Goal: Task Accomplishment & Management: Complete application form

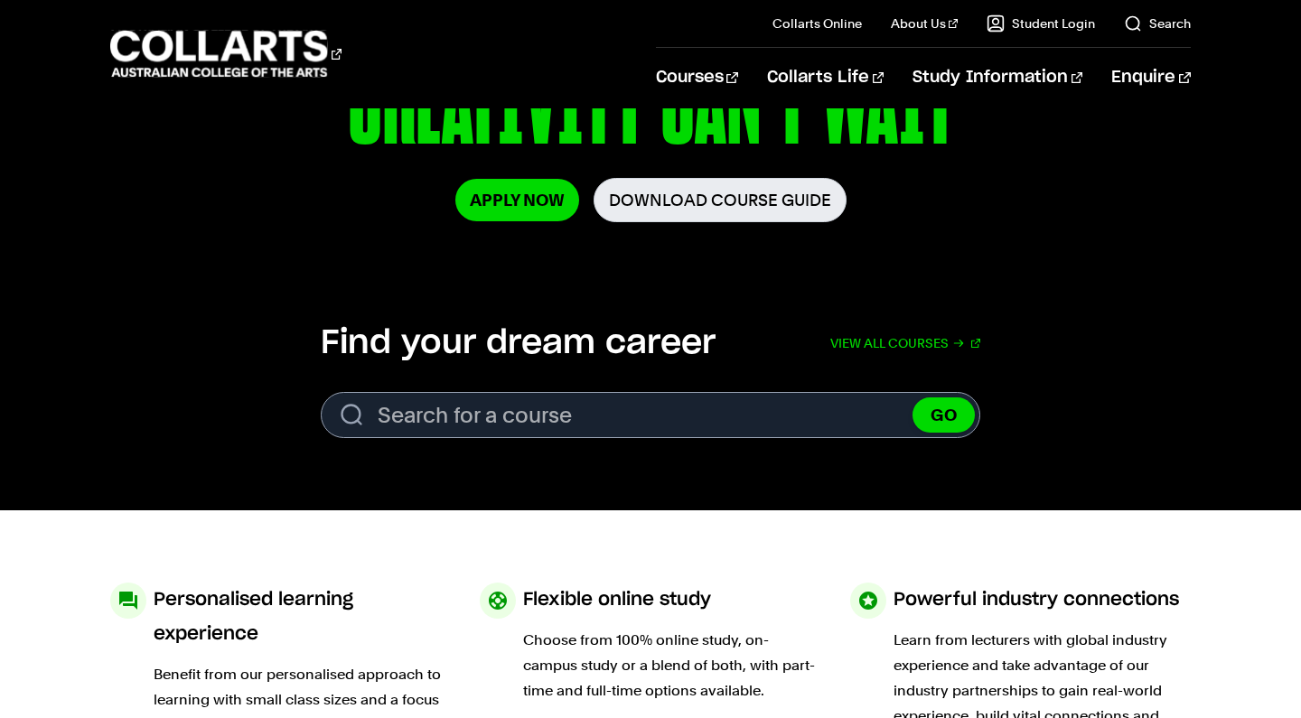
scroll to position [208, 0]
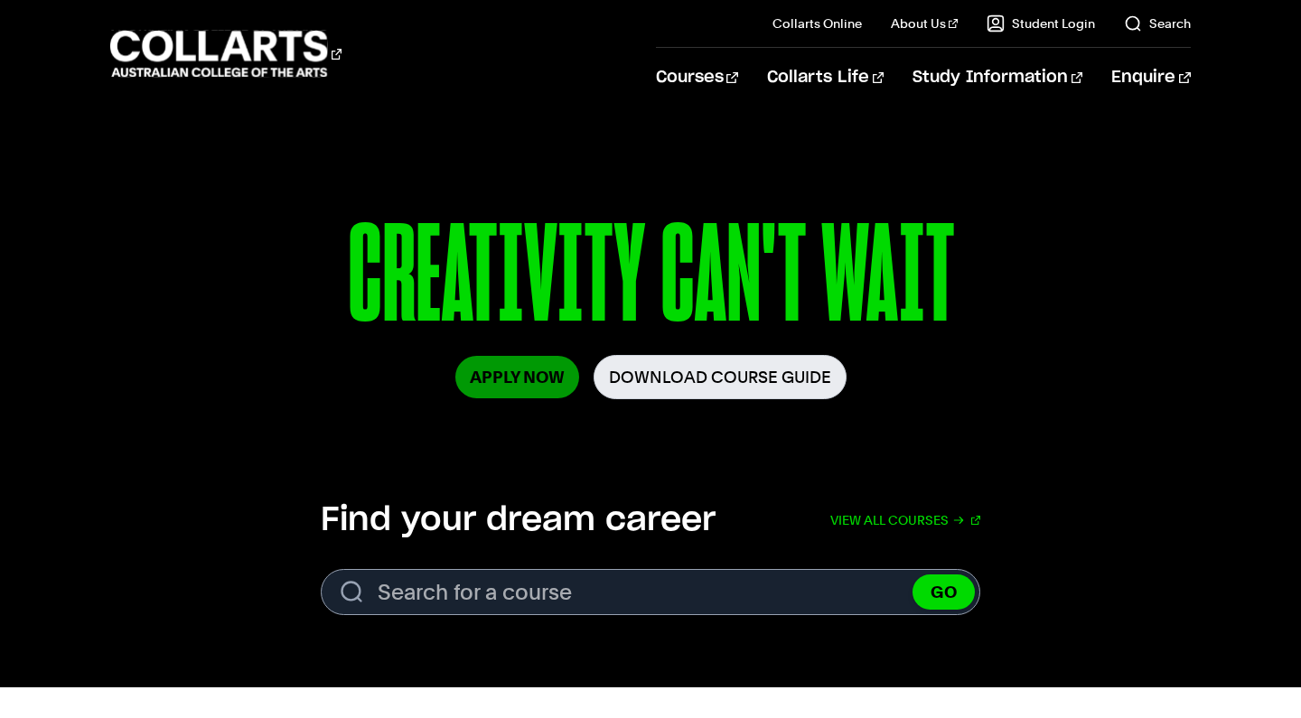
click at [515, 370] on link "Apply Now" at bounding box center [517, 377] width 124 height 42
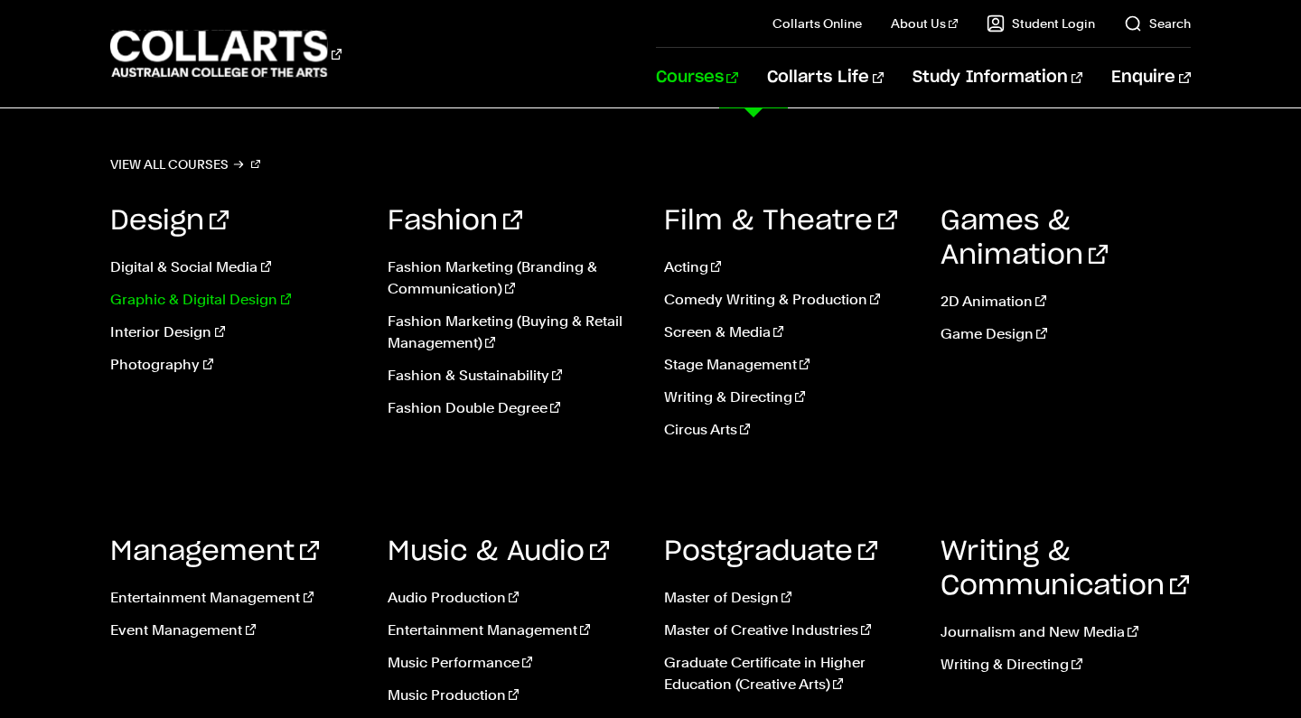
scroll to position [226, 0]
click at [480, 385] on link "Fashion & Sustainability" at bounding box center [511, 376] width 249 height 22
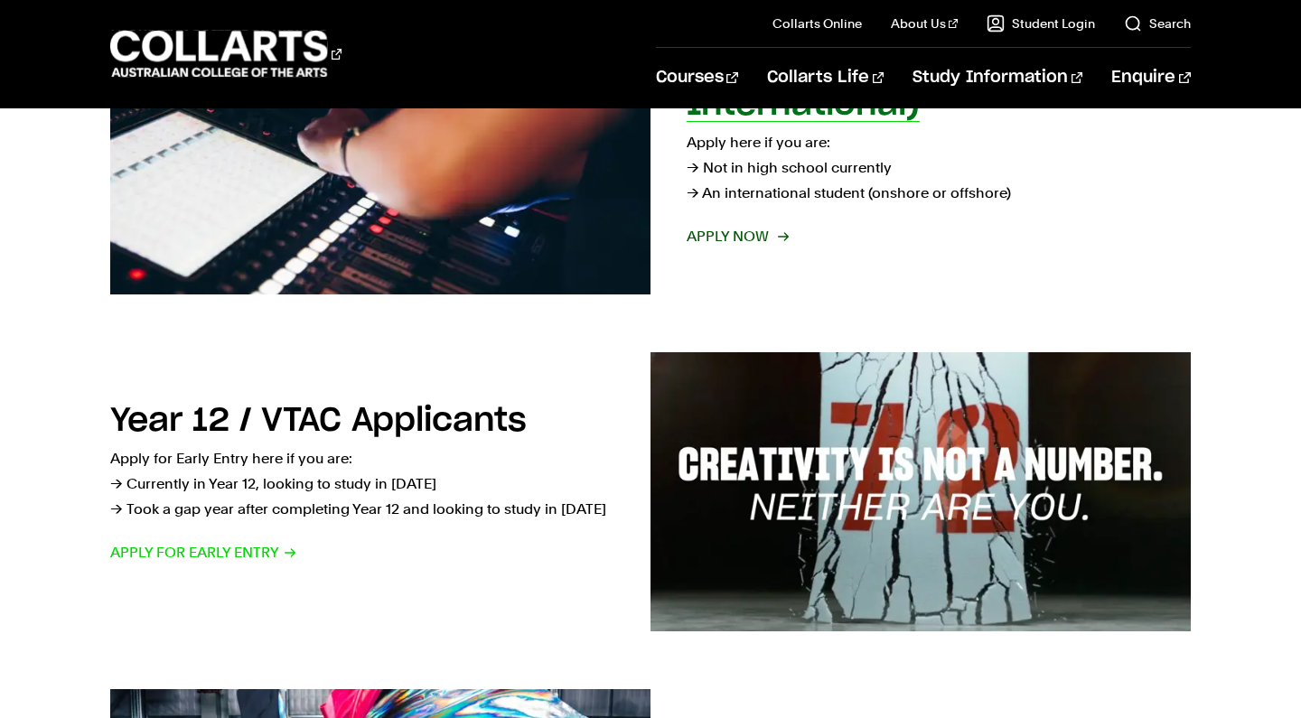
scroll to position [417, 0]
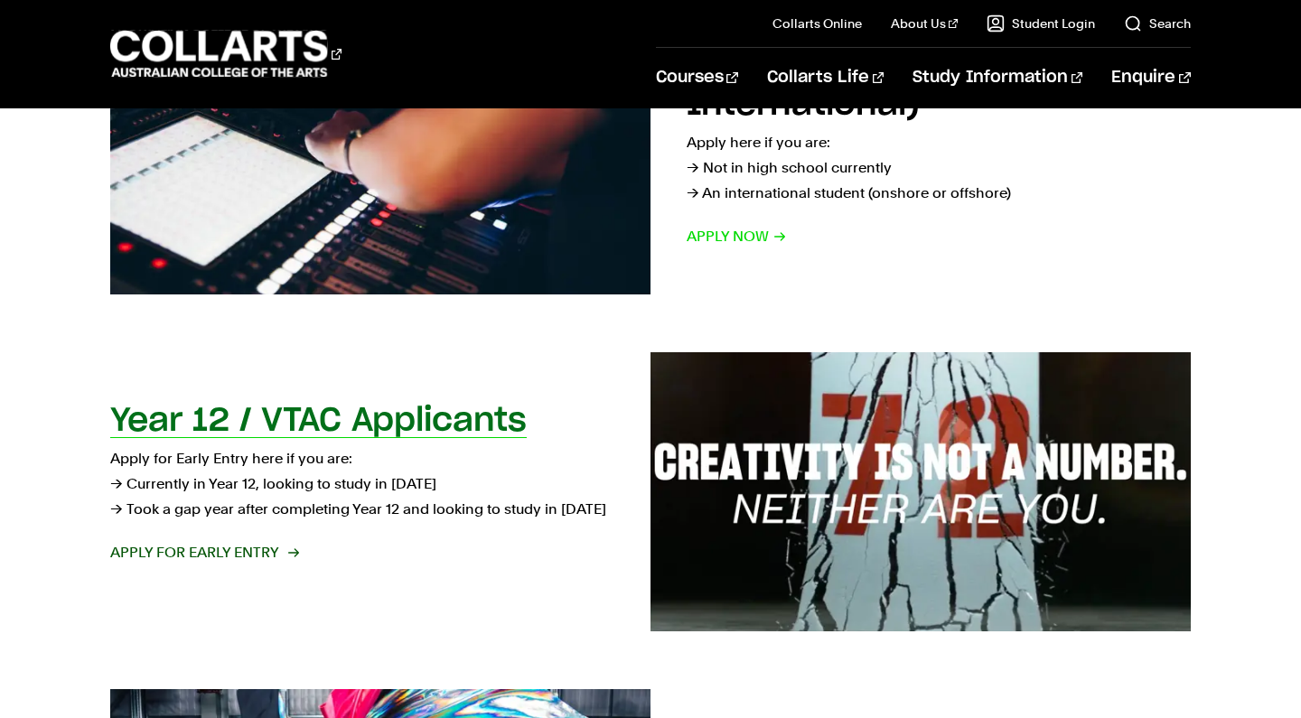
click at [170, 546] on span "Apply for Early Entry" at bounding box center [203, 552] width 187 height 25
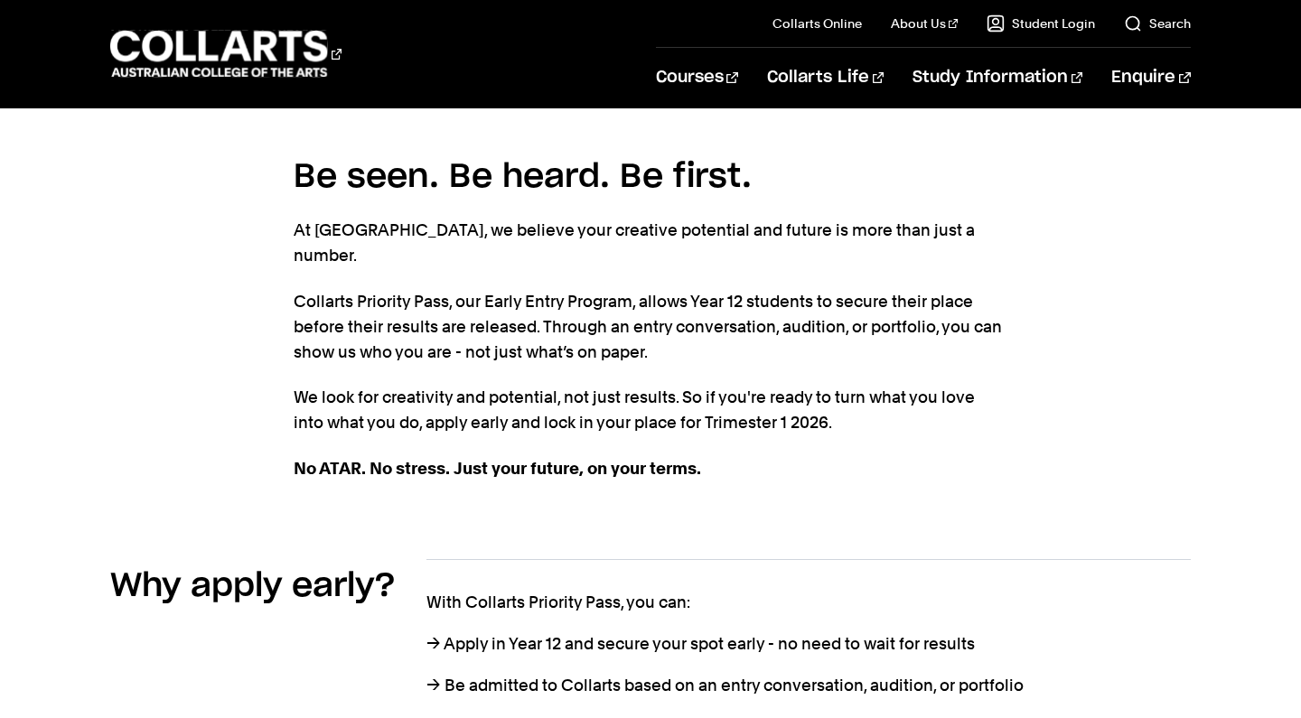
scroll to position [152, 0]
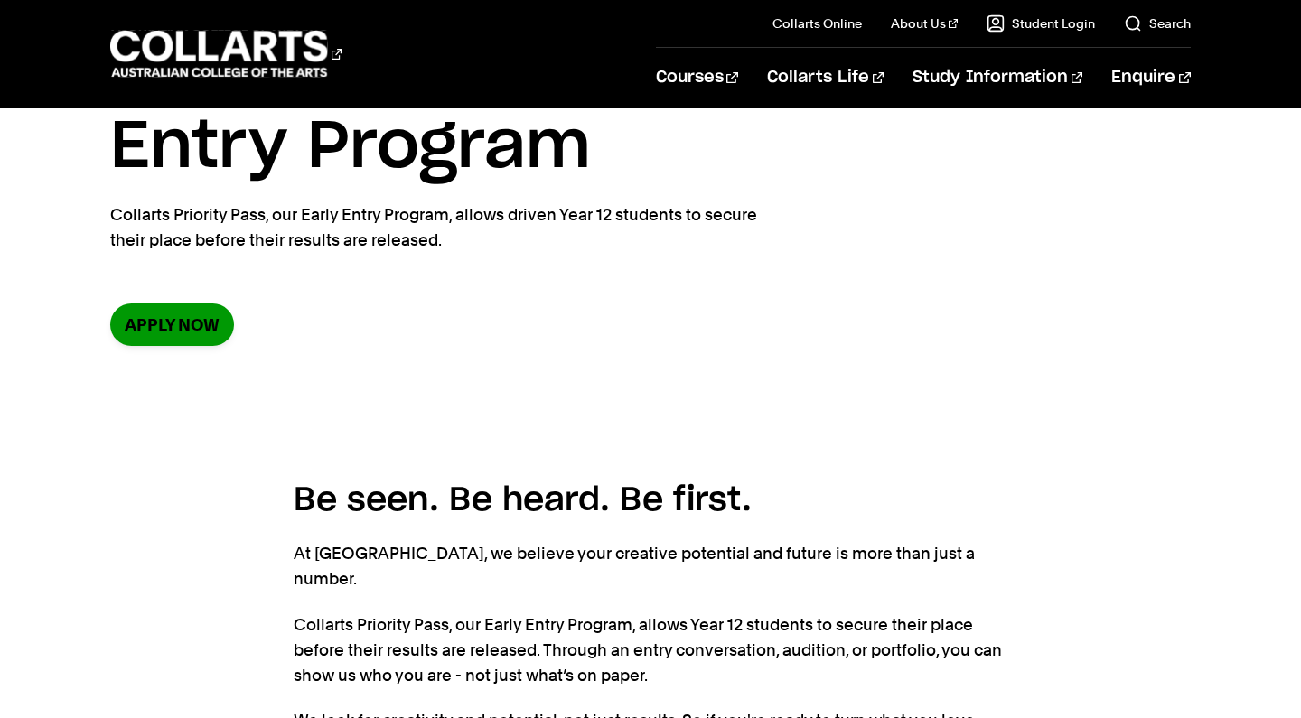
click at [186, 326] on link "Apply now" at bounding box center [172, 324] width 124 height 42
